Goal: Navigation & Orientation: Find specific page/section

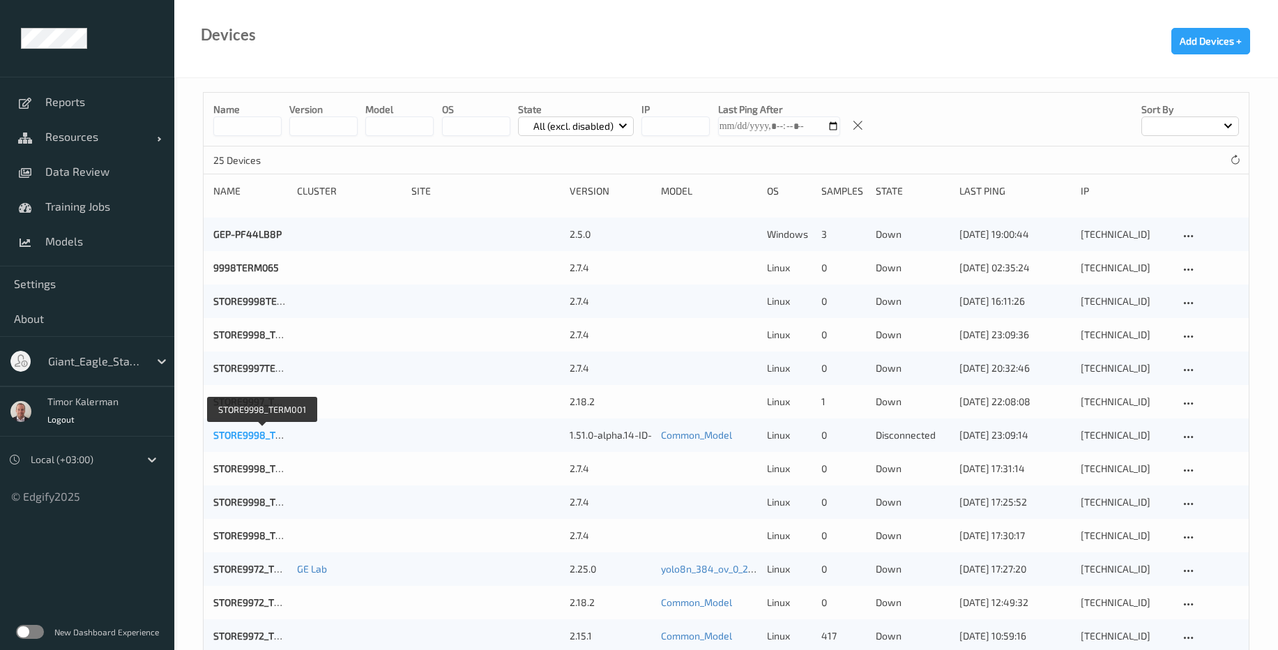
click at [254, 436] on link "STORE9998_TERM001" at bounding box center [262, 435] width 98 height 12
click at [256, 438] on link "STORE9998_TERM001" at bounding box center [262, 435] width 98 height 12
